Goal: Navigation & Orientation: Find specific page/section

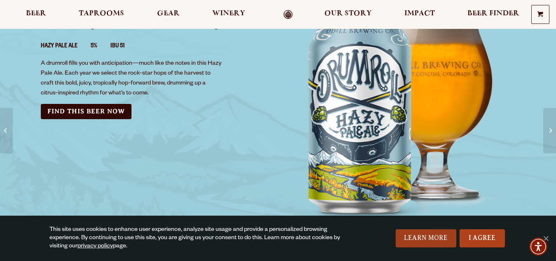
scroll to position [124, 0]
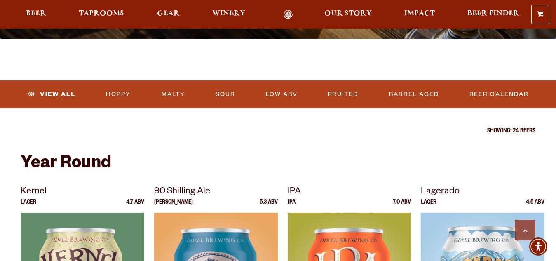
scroll to position [330, 0]
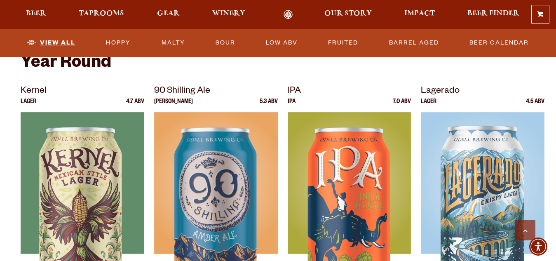
click at [55, 41] on link "View All" at bounding box center [51, 42] width 55 height 19
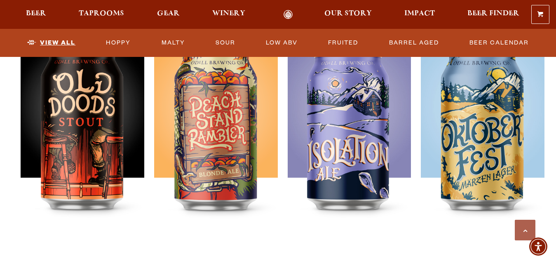
scroll to position [1195, 0]
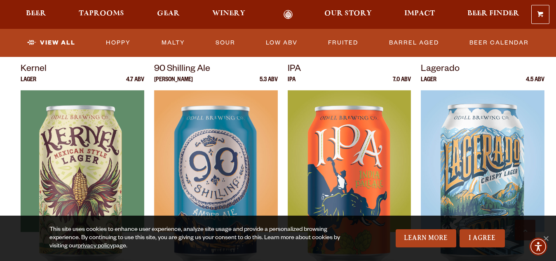
scroll to position [371, 0]
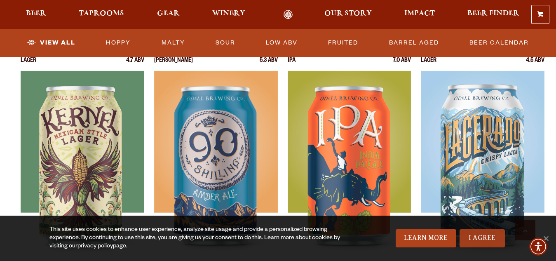
click at [477, 236] on link "I Agree" at bounding box center [481, 238] width 45 height 18
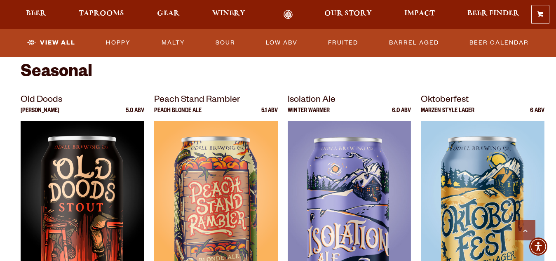
scroll to position [2191, 0]
